Goal: Information Seeking & Learning: Compare options

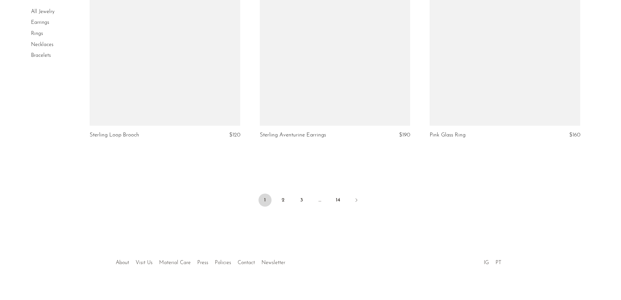
scroll to position [2785, 0]
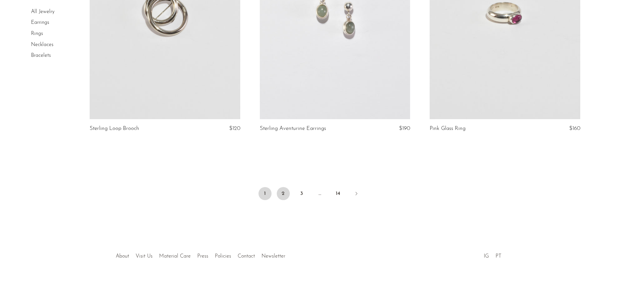
click at [282, 192] on link "2" at bounding box center [283, 193] width 13 height 13
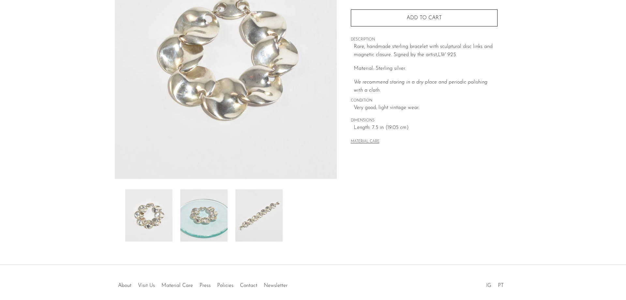
scroll to position [98, 0]
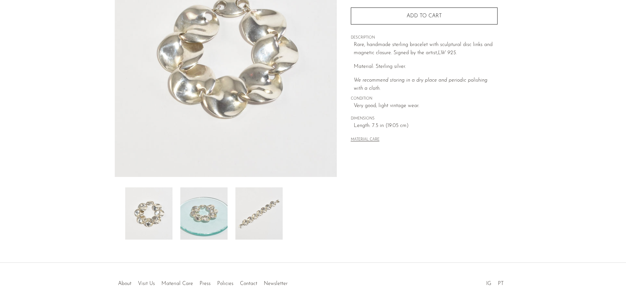
click at [209, 229] on img at bounding box center [203, 213] width 47 height 52
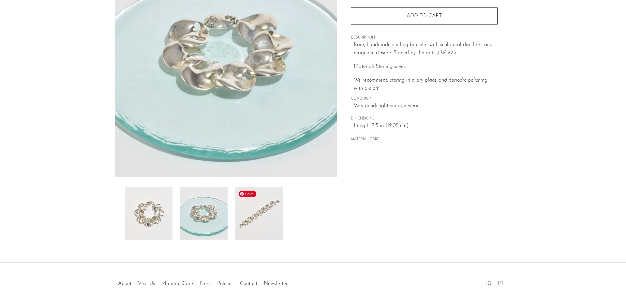
click at [271, 229] on img at bounding box center [258, 213] width 47 height 52
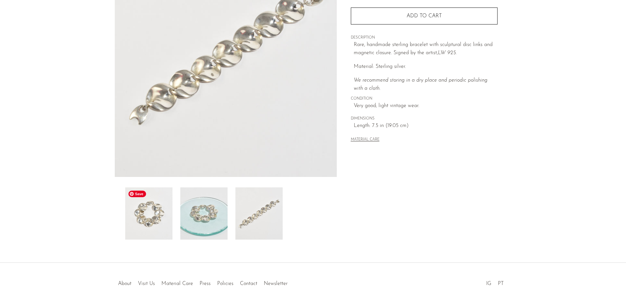
click at [172, 208] on img at bounding box center [148, 213] width 47 height 52
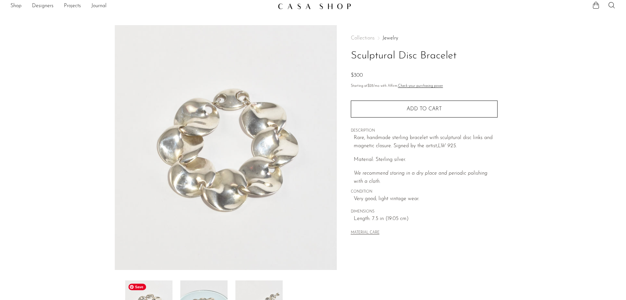
scroll to position [0, 0]
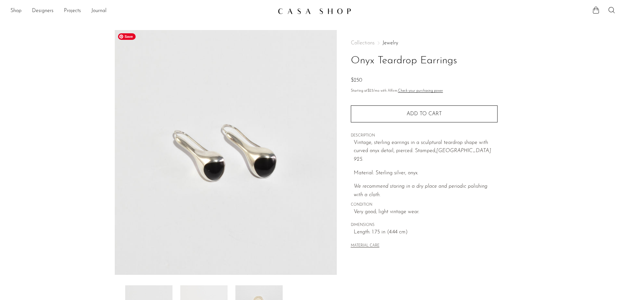
scroll to position [98, 0]
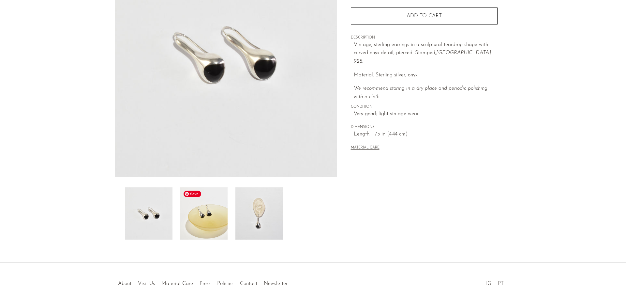
click at [203, 220] on img at bounding box center [203, 213] width 47 height 52
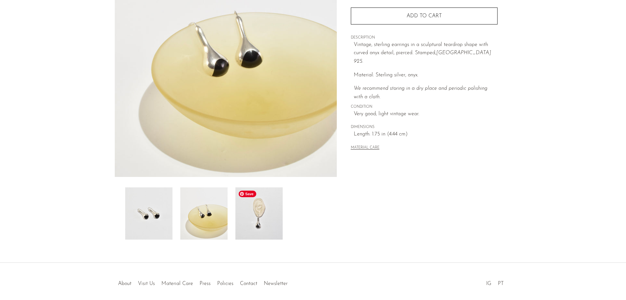
click at [272, 220] on img at bounding box center [258, 213] width 47 height 52
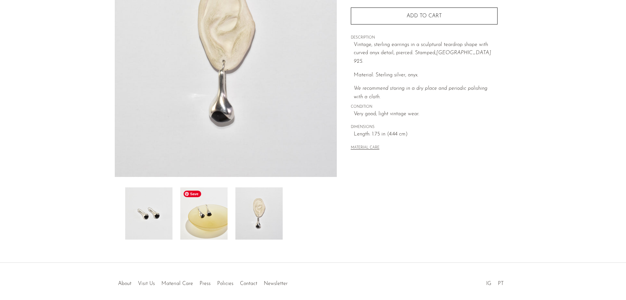
click at [213, 217] on img at bounding box center [203, 213] width 47 height 52
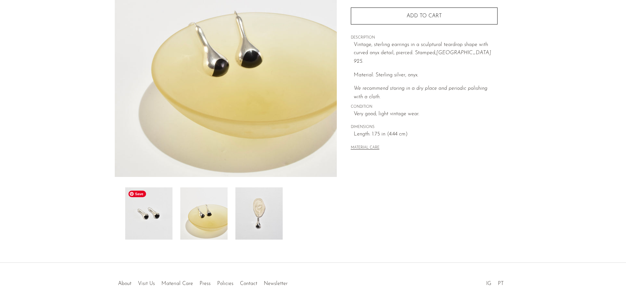
click at [167, 221] on img at bounding box center [148, 213] width 47 height 52
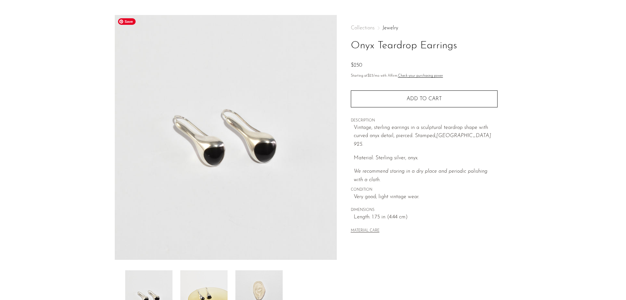
scroll to position [0, 0]
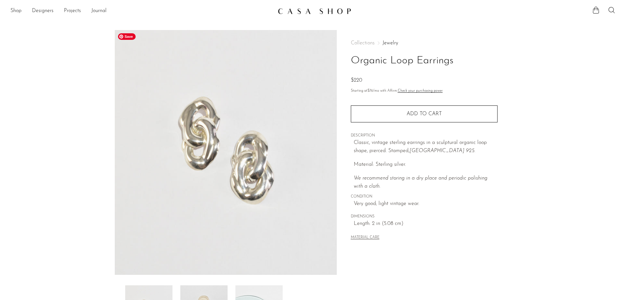
scroll to position [98, 0]
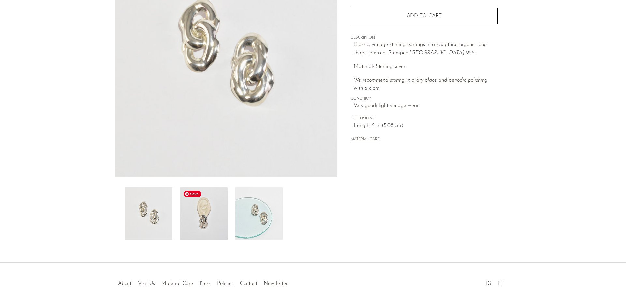
click at [221, 229] on img at bounding box center [203, 213] width 47 height 52
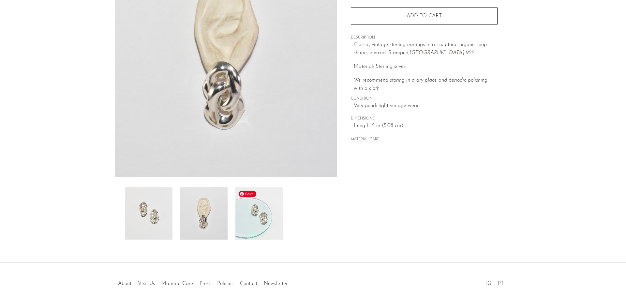
click at [252, 225] on img at bounding box center [258, 213] width 47 height 52
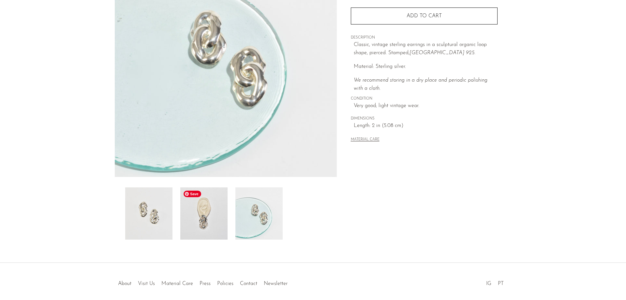
click at [222, 229] on img at bounding box center [203, 213] width 47 height 52
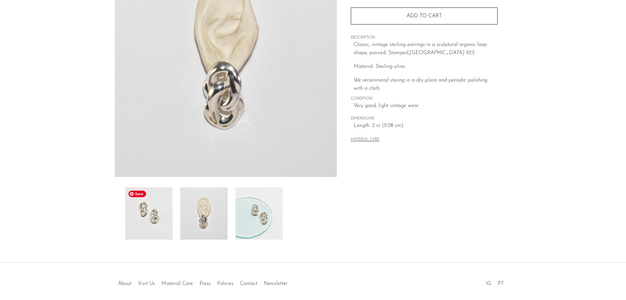
click at [164, 230] on img at bounding box center [148, 213] width 47 height 52
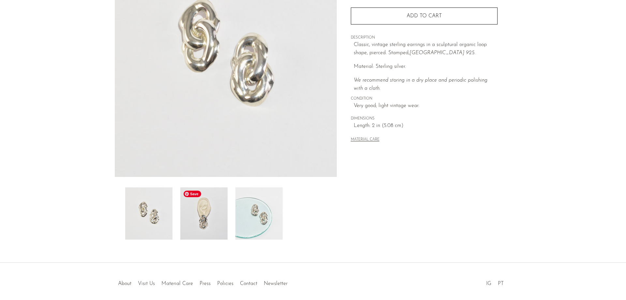
click at [206, 229] on img at bounding box center [203, 213] width 47 height 52
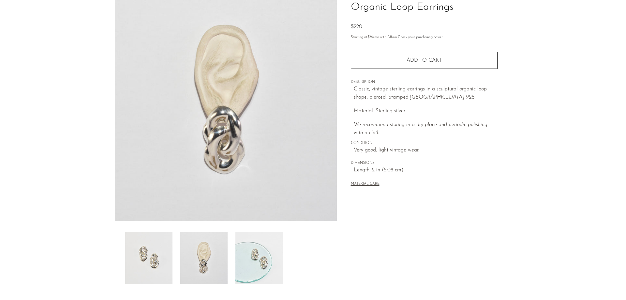
scroll to position [0, 0]
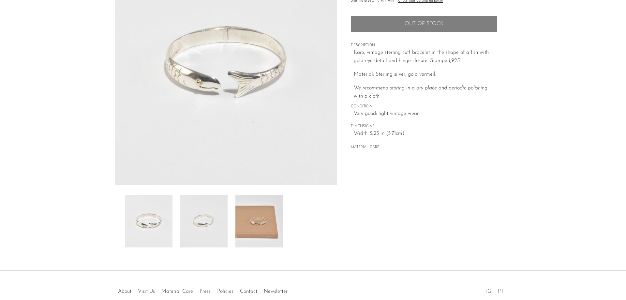
scroll to position [98, 0]
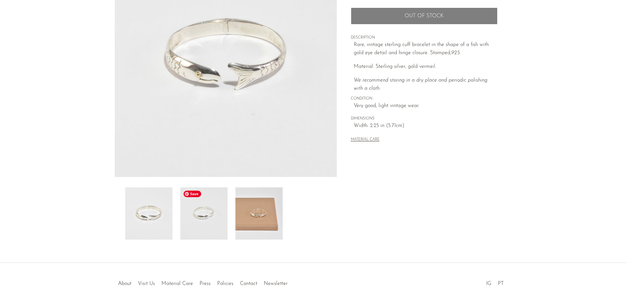
click at [209, 236] on img at bounding box center [203, 213] width 47 height 52
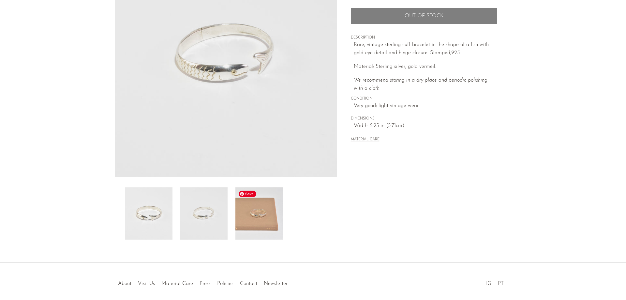
click at [274, 223] on img at bounding box center [258, 213] width 47 height 52
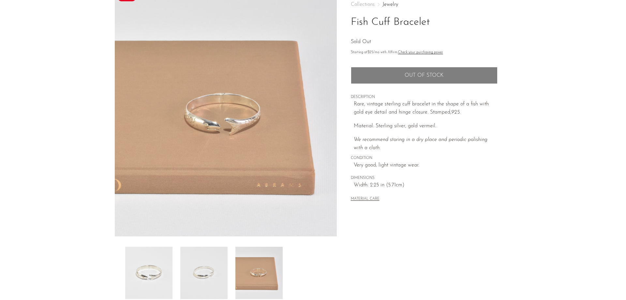
scroll to position [125, 0]
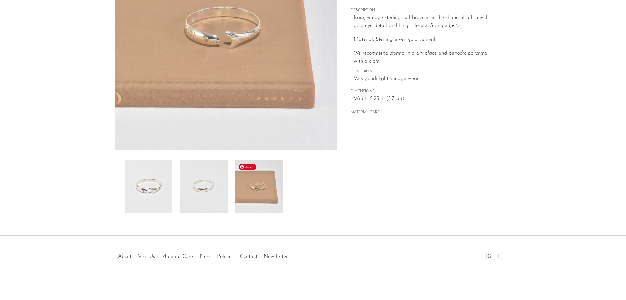
click at [264, 189] on img at bounding box center [258, 186] width 47 height 52
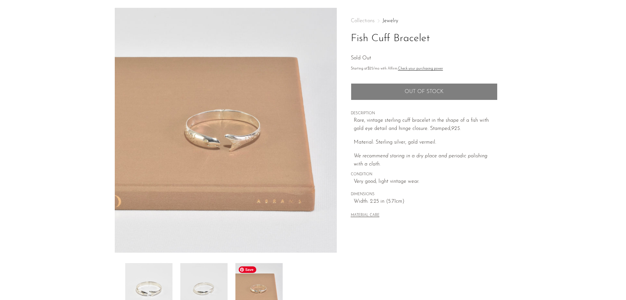
scroll to position [0, 0]
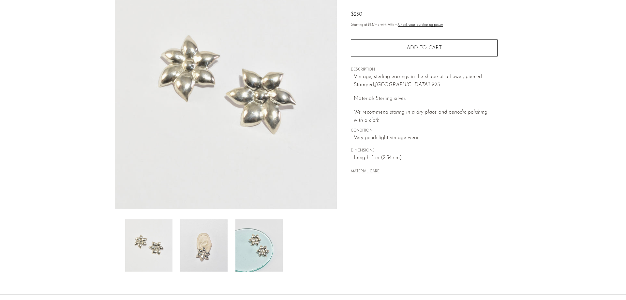
scroll to position [98, 0]
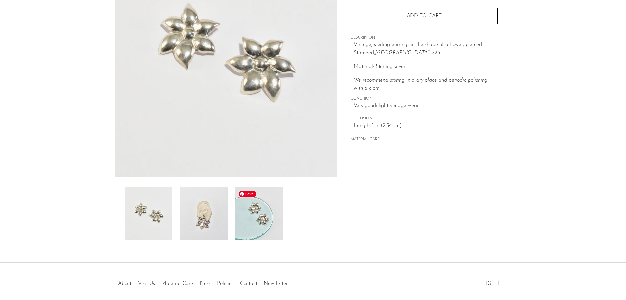
click at [256, 228] on img at bounding box center [258, 213] width 47 height 52
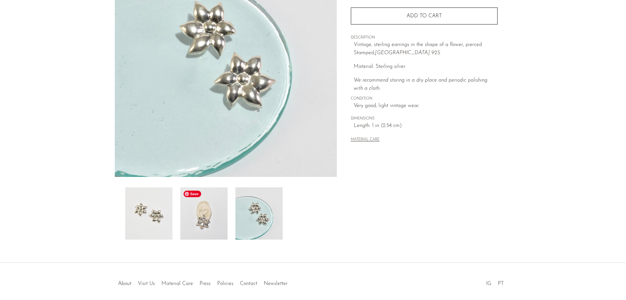
click at [202, 227] on img at bounding box center [203, 213] width 47 height 52
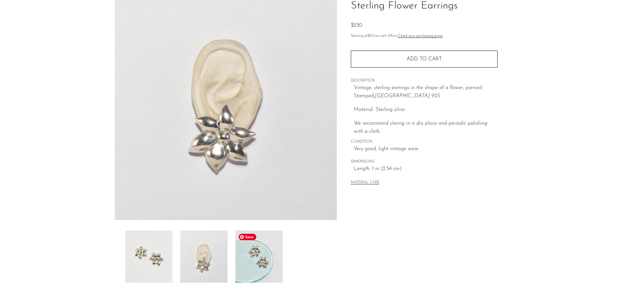
scroll to position [65, 0]
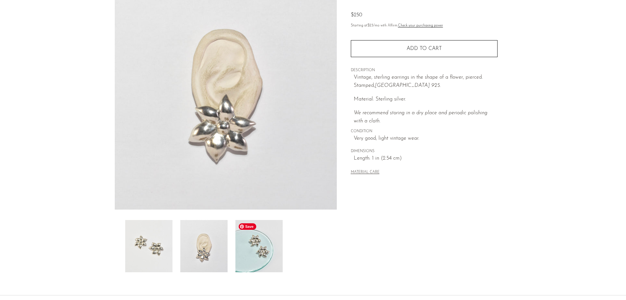
drag, startPoint x: 264, startPoint y: 249, endPoint x: 229, endPoint y: 244, distance: 36.2
click at [264, 249] on img at bounding box center [258, 246] width 47 height 52
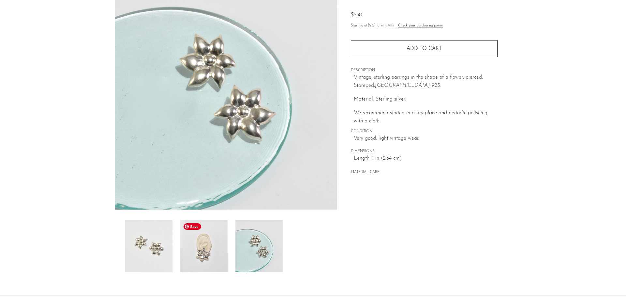
click at [199, 266] on img at bounding box center [203, 246] width 47 height 52
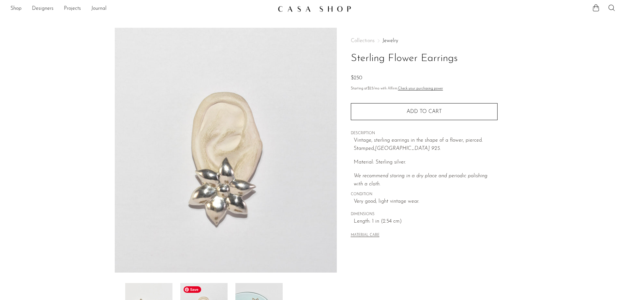
scroll to position [0, 0]
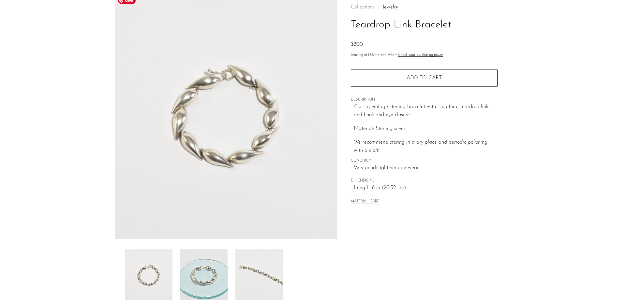
scroll to position [65, 0]
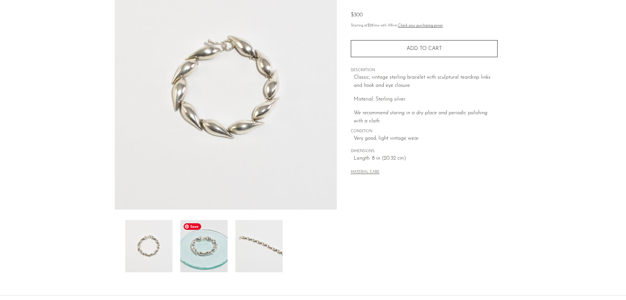
click at [211, 273] on div "Teardrop Link Bracelet $300" at bounding box center [313, 130] width 626 height 330
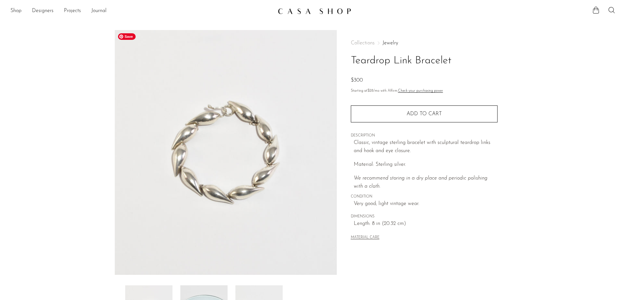
scroll to position [98, 0]
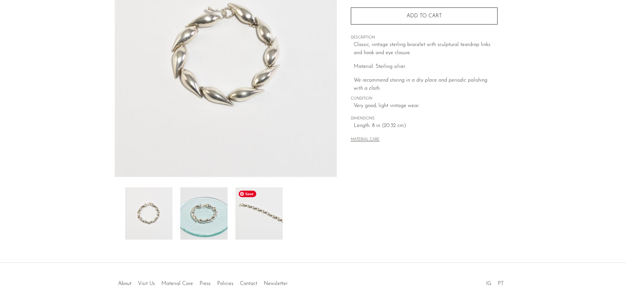
click at [260, 226] on img at bounding box center [258, 213] width 47 height 52
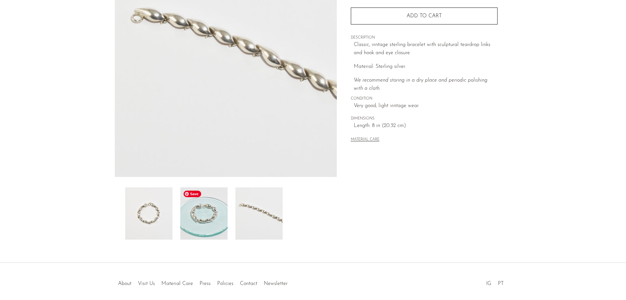
click at [210, 207] on img at bounding box center [203, 213] width 47 height 52
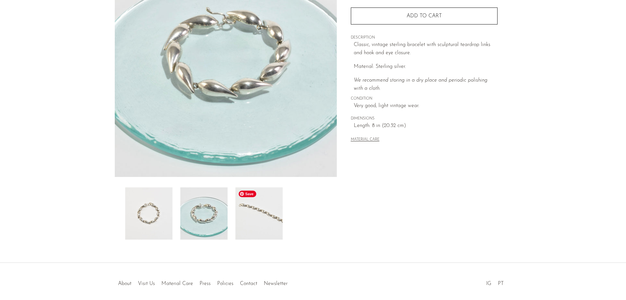
click at [243, 217] on img at bounding box center [258, 213] width 47 height 52
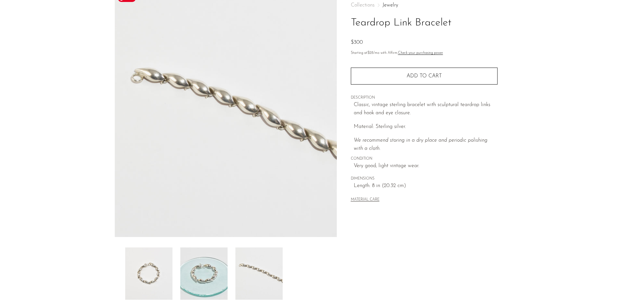
scroll to position [33, 0]
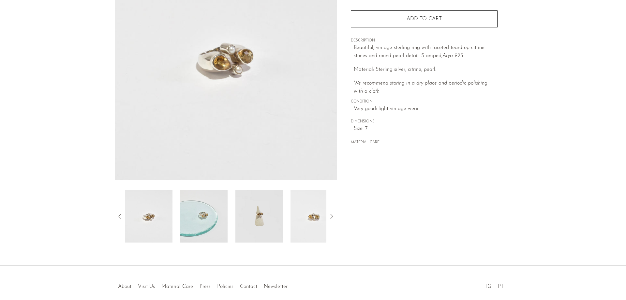
scroll to position [98, 0]
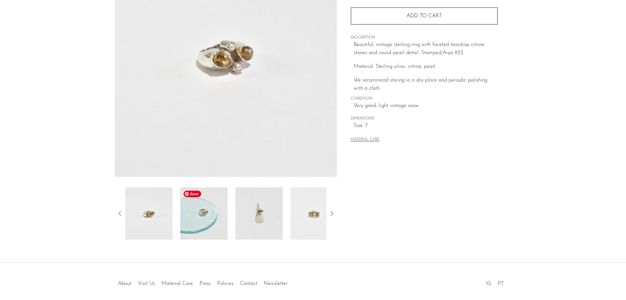
click at [201, 221] on img at bounding box center [203, 213] width 47 height 52
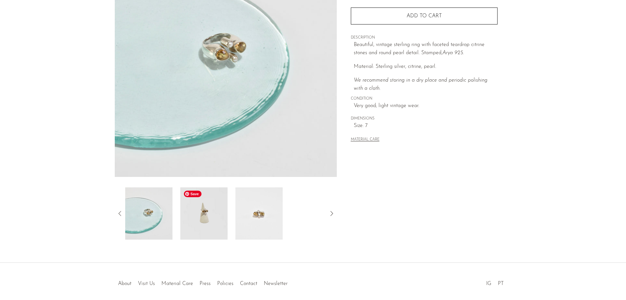
click at [219, 222] on img at bounding box center [203, 213] width 47 height 52
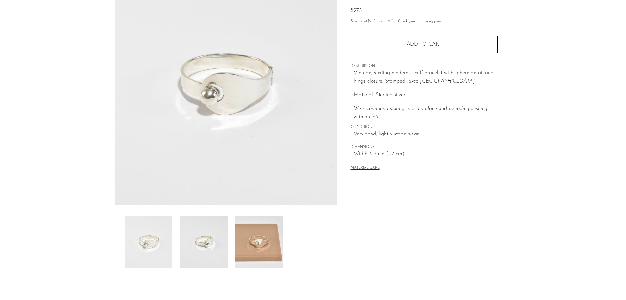
scroll to position [98, 0]
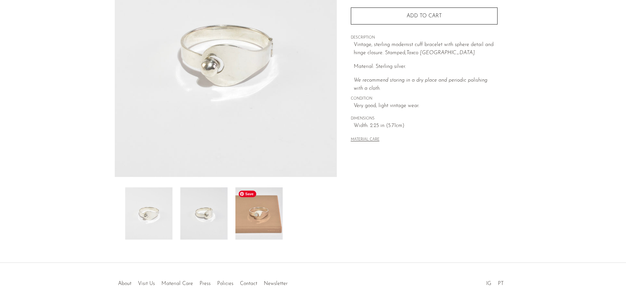
click at [245, 217] on img at bounding box center [258, 213] width 47 height 52
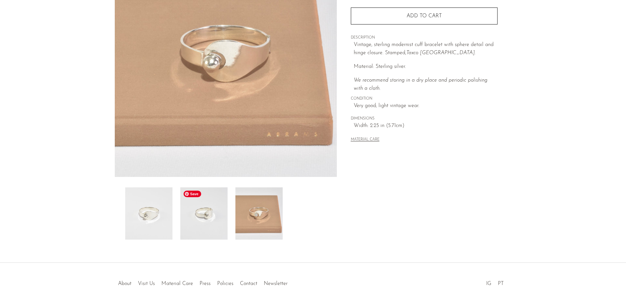
click at [215, 220] on img at bounding box center [203, 213] width 47 height 52
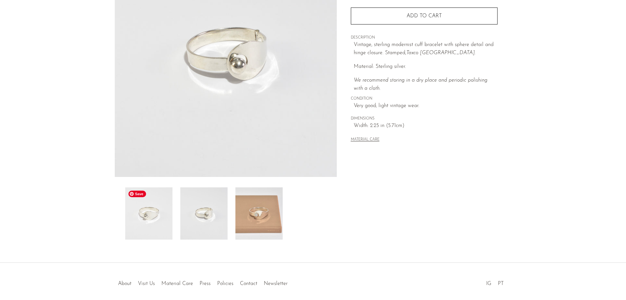
click at [161, 231] on img at bounding box center [148, 213] width 47 height 52
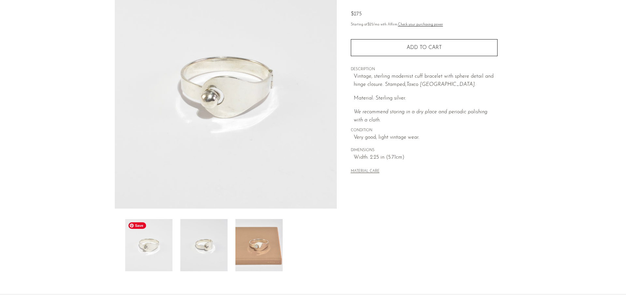
scroll to position [0, 0]
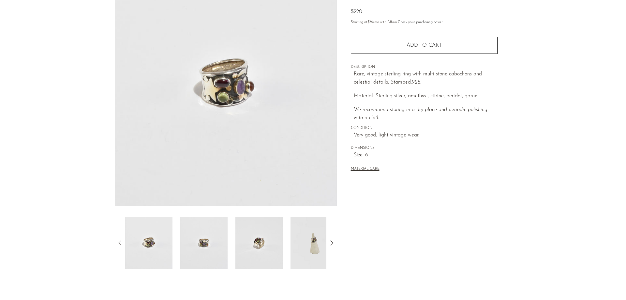
scroll to position [125, 0]
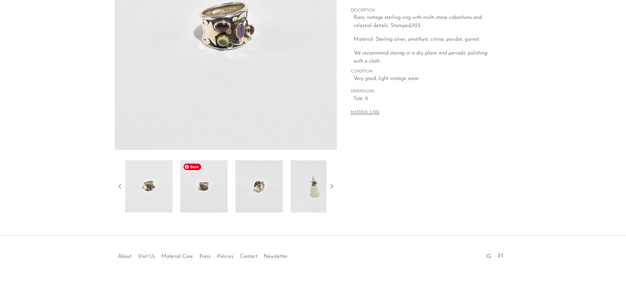
click at [225, 188] on img at bounding box center [203, 186] width 47 height 52
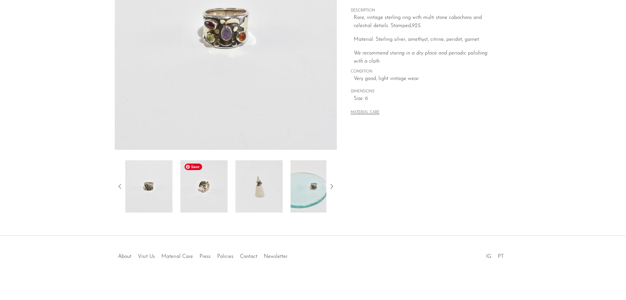
click at [219, 193] on img at bounding box center [203, 186] width 47 height 52
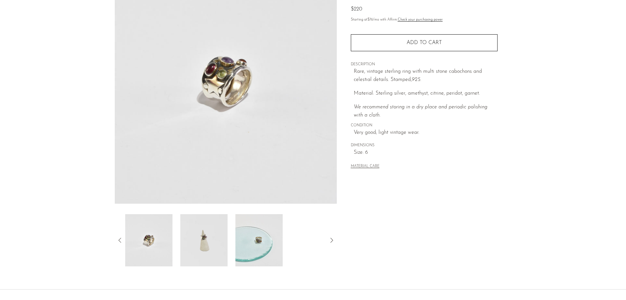
scroll to position [60, 0]
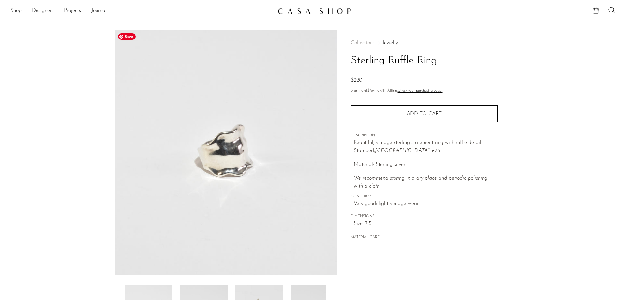
scroll to position [125, 0]
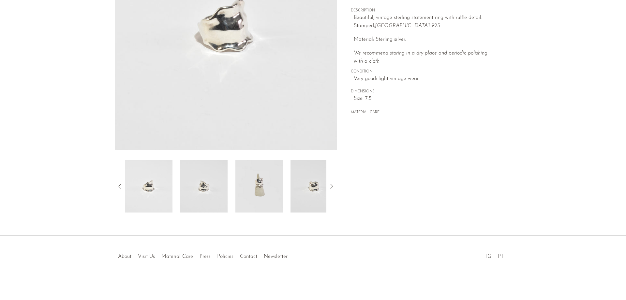
click at [228, 192] on div at bounding box center [225, 186] width 201 height 52
click at [266, 190] on img at bounding box center [258, 186] width 47 height 52
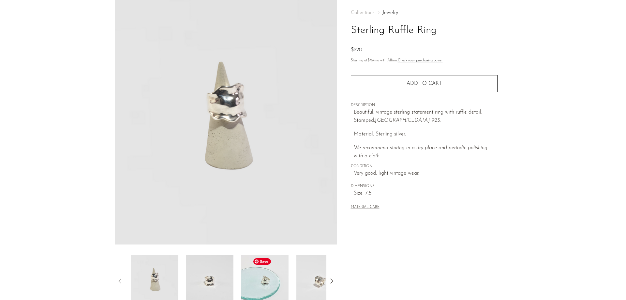
scroll to position [27, 0]
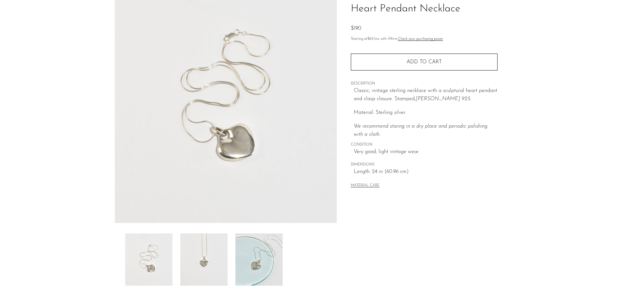
scroll to position [65, 0]
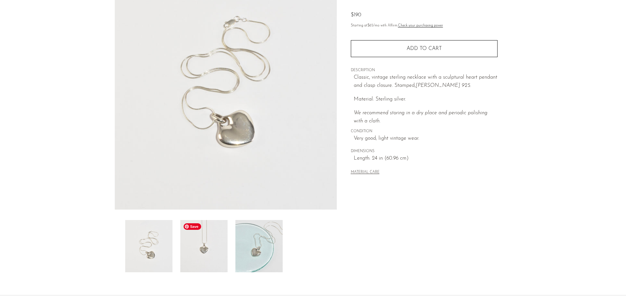
click at [221, 267] on img at bounding box center [203, 246] width 47 height 52
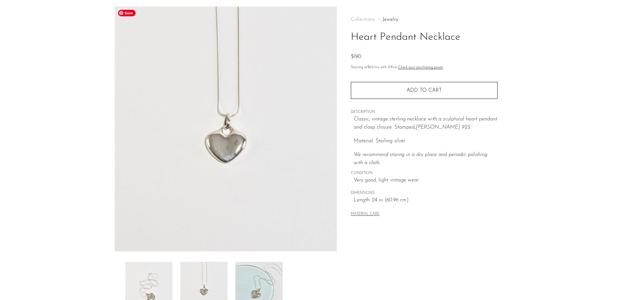
scroll to position [0, 0]
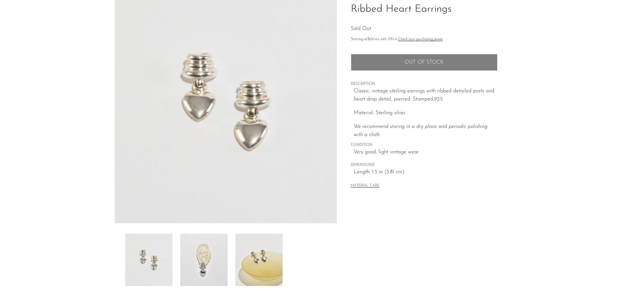
scroll to position [65, 0]
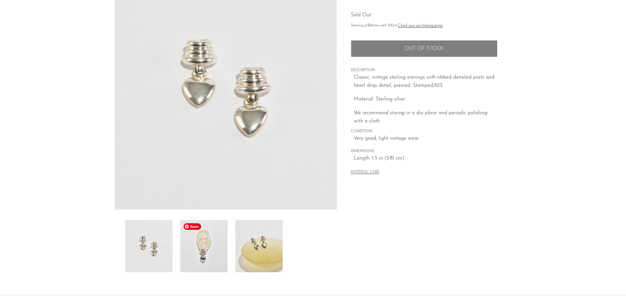
click at [209, 260] on img at bounding box center [203, 246] width 47 height 52
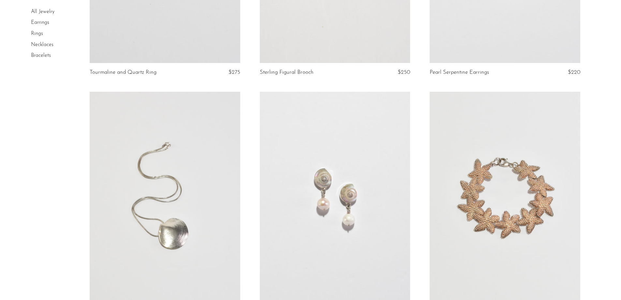
scroll to position [2738, 0]
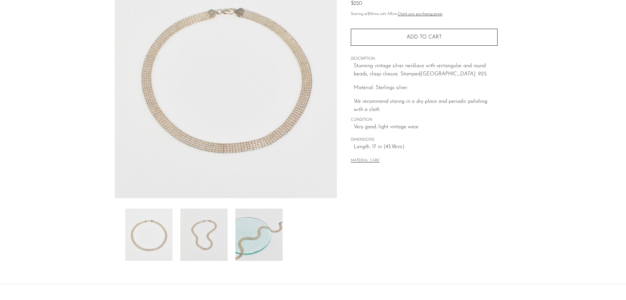
scroll to position [98, 0]
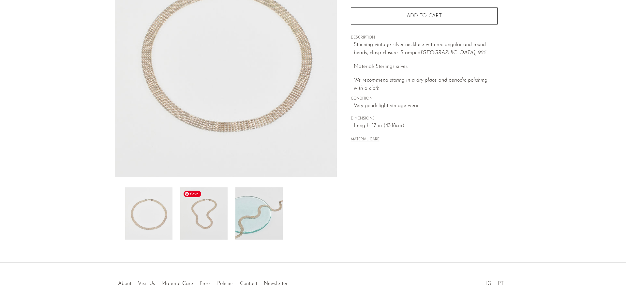
drag, startPoint x: 229, startPoint y: 273, endPoint x: 229, endPoint y: 265, distance: 7.8
click at [230, 273] on div "About Visit Us Material Care Press Policies Contact Newsletter IG PT" at bounding box center [313, 276] width 396 height 23
click at [256, 221] on img at bounding box center [258, 213] width 47 height 52
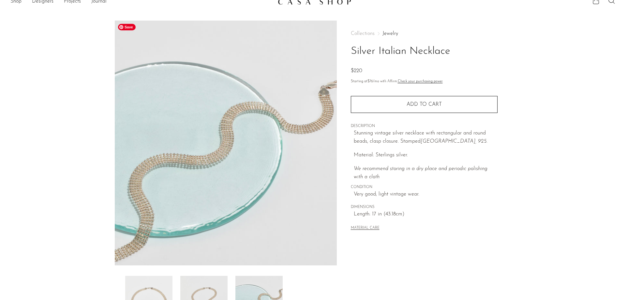
scroll to position [0, 0]
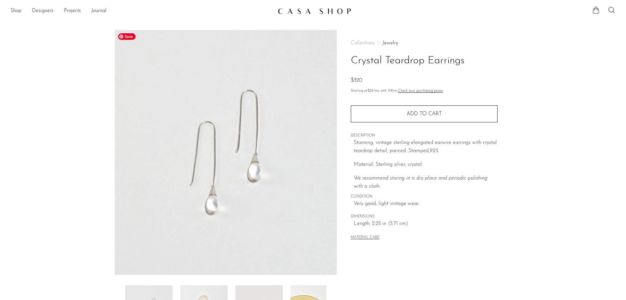
scroll to position [65, 0]
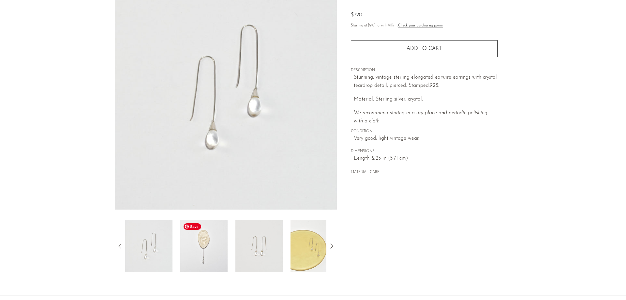
click at [215, 268] on img at bounding box center [203, 246] width 47 height 52
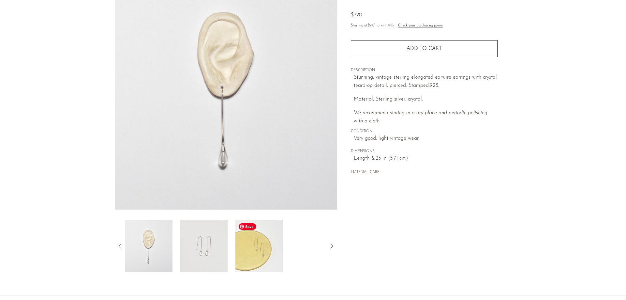
click at [239, 250] on img at bounding box center [258, 246] width 47 height 52
